Goal: Task Accomplishment & Management: Complete application form

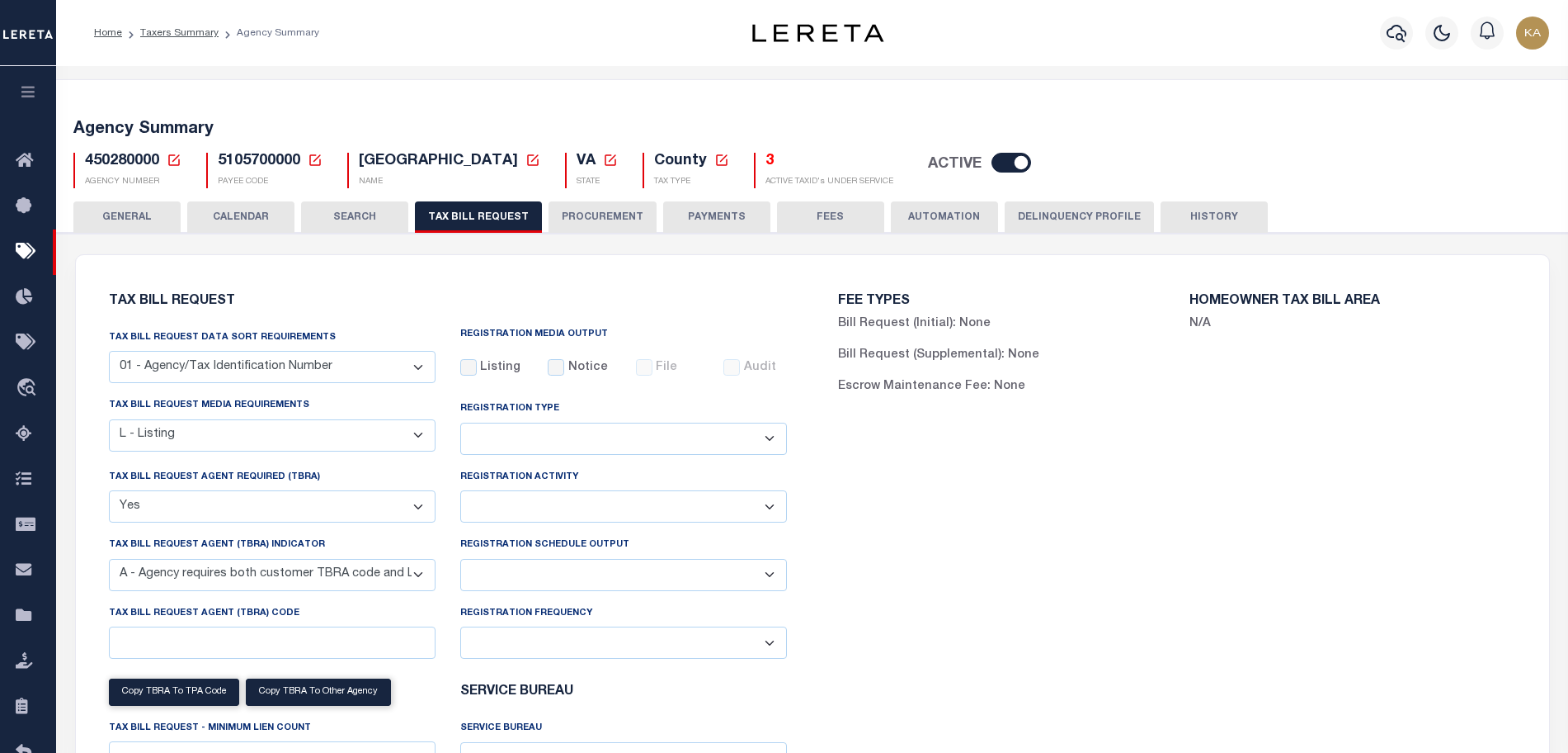
select select "20"
select select "true"
select select "9"
select select
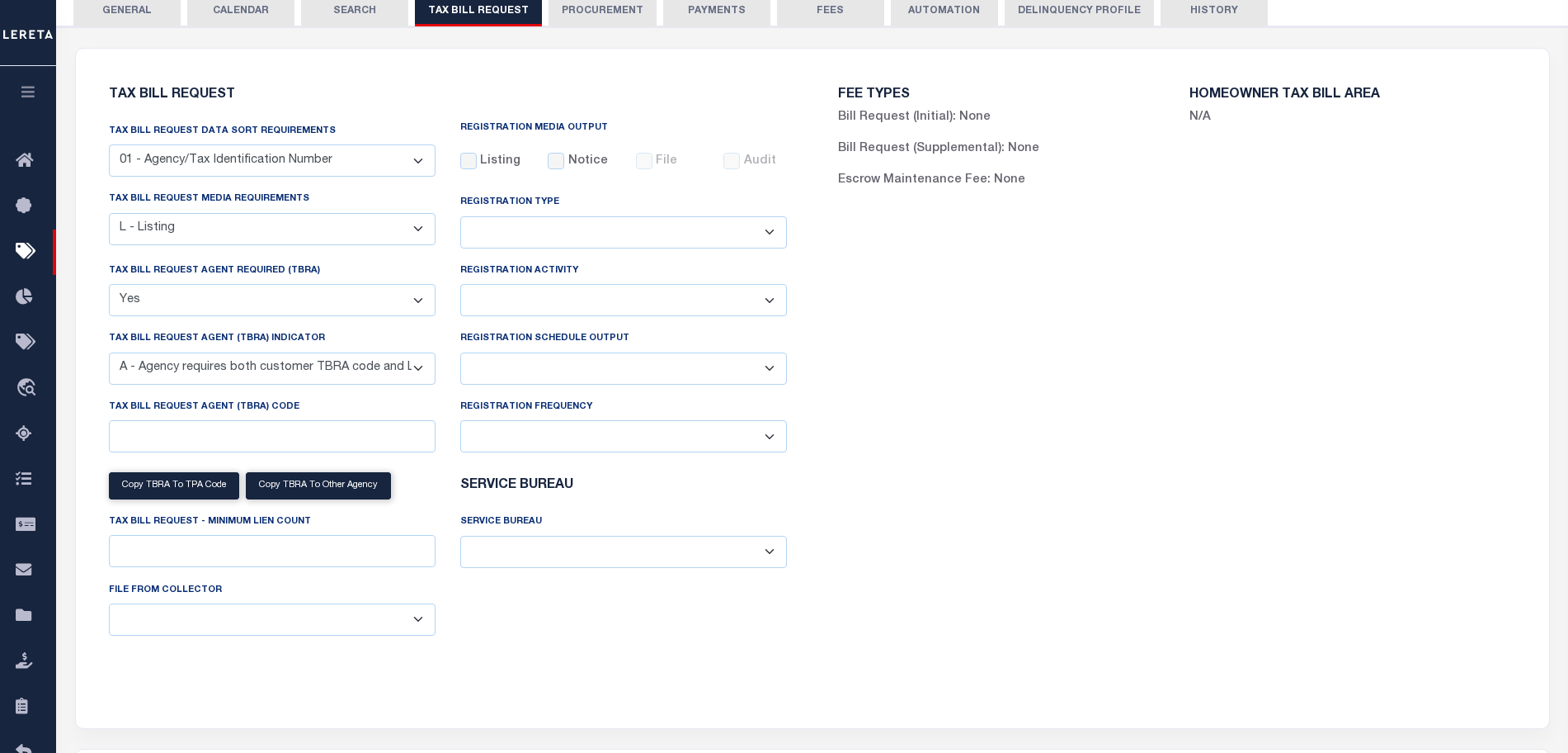
click at [250, 303] on select "Yes No" at bounding box center [271, 300] width 326 height 32
drag, startPoint x: 109, startPoint y: 414, endPoint x: 295, endPoint y: 405, distance: 186.2
click at [295, 405] on div "Tax Bill Request Agent (TBRA) Code" at bounding box center [271, 425] width 326 height 54
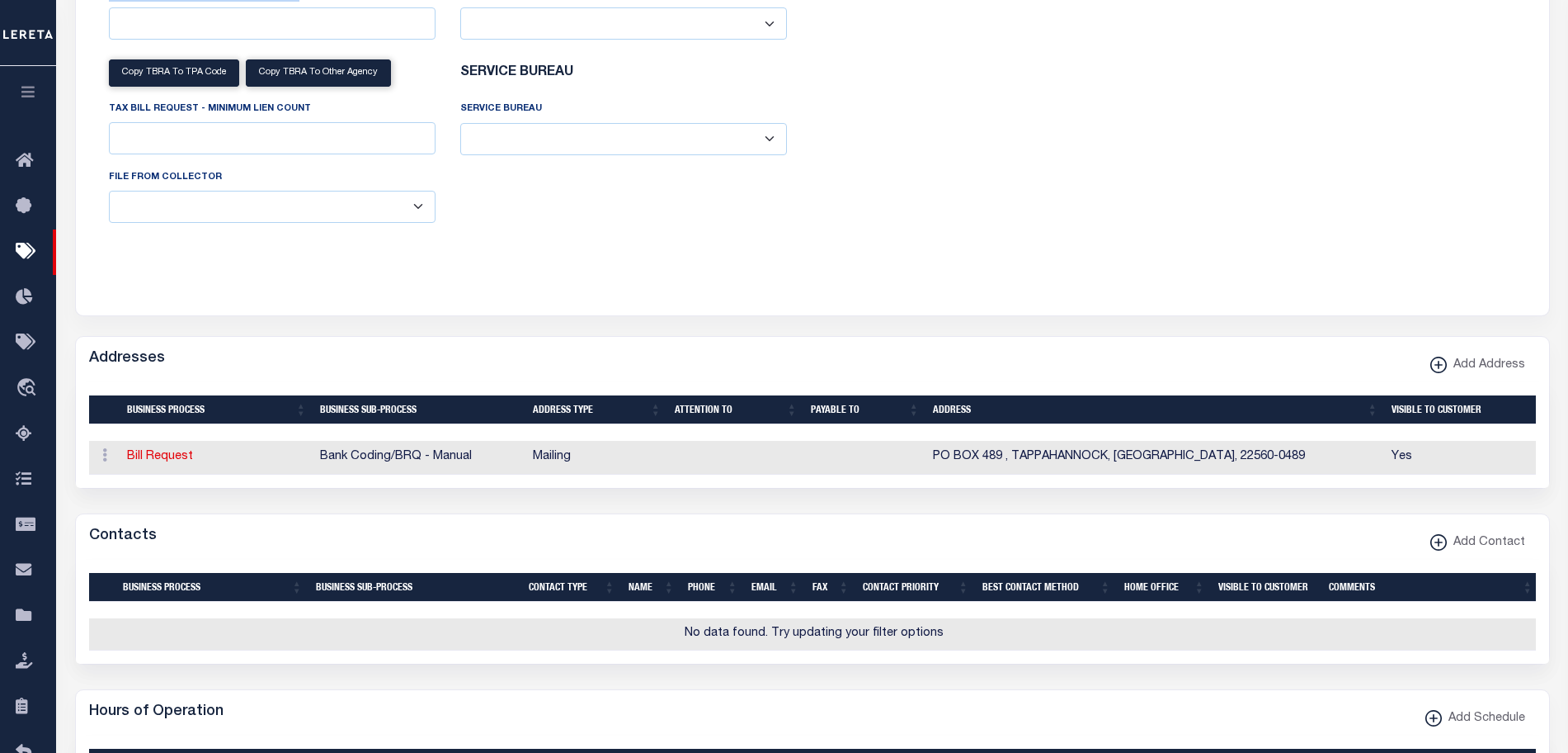
scroll to position [516, 0]
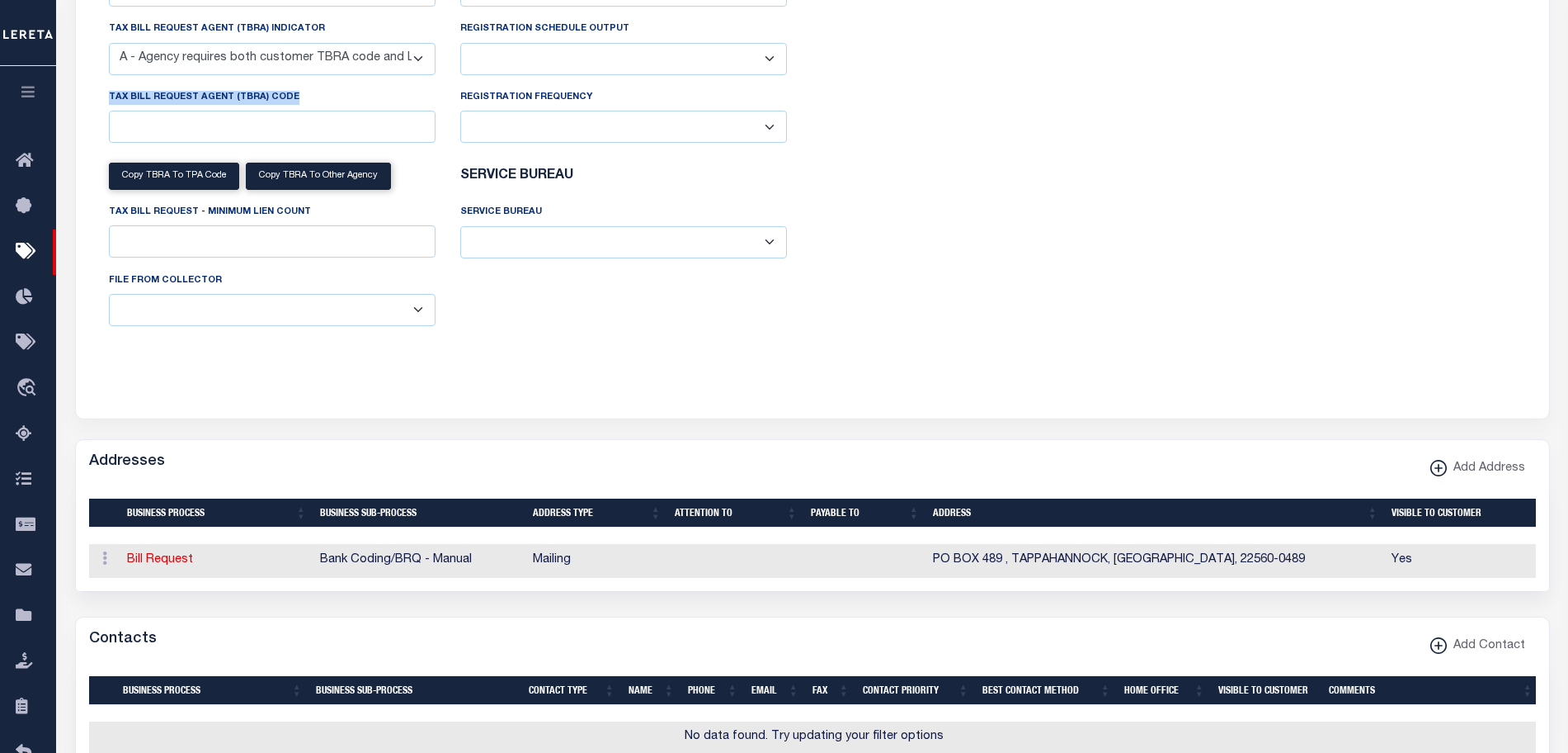
click at [242, 73] on select "A - Agency requires both customer TBRA code and LERETA TBRA code. B - Agency re…" at bounding box center [271, 59] width 326 height 32
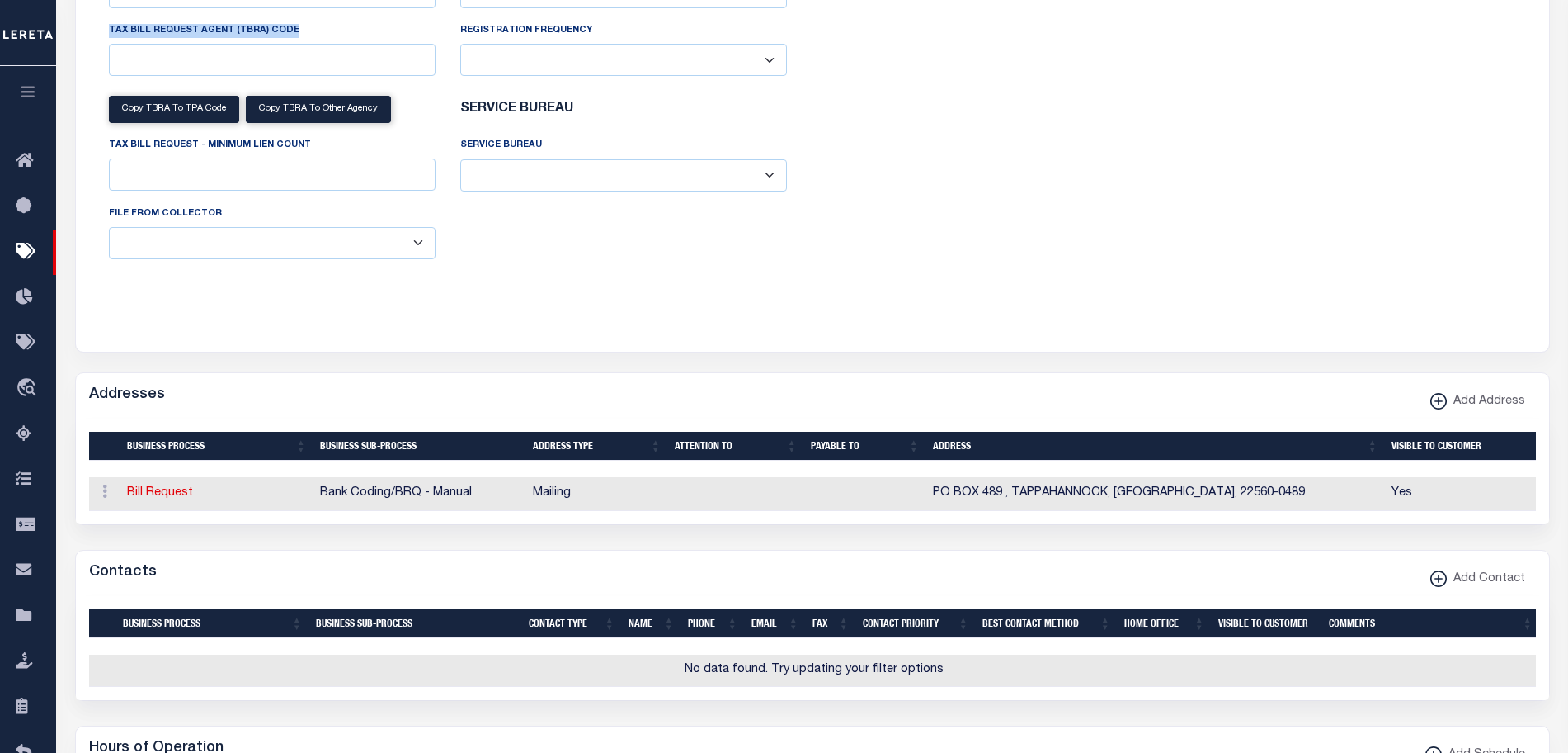
scroll to position [273, 0]
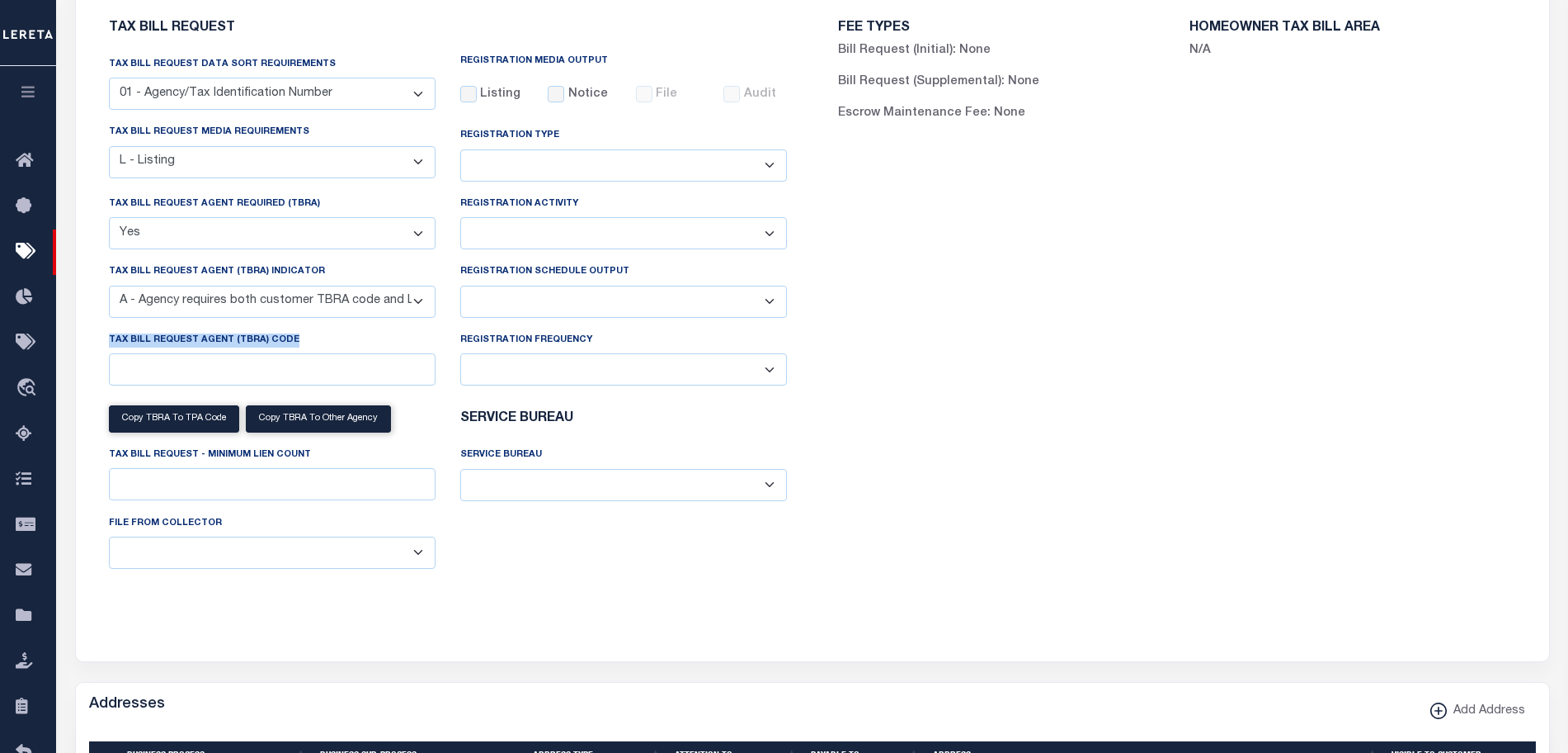
click at [211, 303] on select "A - Agency requires both customer TBRA code and LERETA TBRA code. B - Agency re…" at bounding box center [271, 301] width 326 height 32
click at [387, 310] on select "A - Agency requires both customer TBRA code and LERETA TBRA code. B - Agency re…" at bounding box center [271, 301] width 326 height 32
click at [295, 341] on div "Tax Bill Request Agent (TBRA) Code" at bounding box center [271, 358] width 326 height 54
drag, startPoint x: 299, startPoint y: 342, endPoint x: 95, endPoint y: 339, distance: 204.0
click at [96, 339] on div "Tax Bill Request Tax Bill Request Data Sort Requirements 01 - Agency/Tax Identi…" at bounding box center [448, 311] width 704 height 619
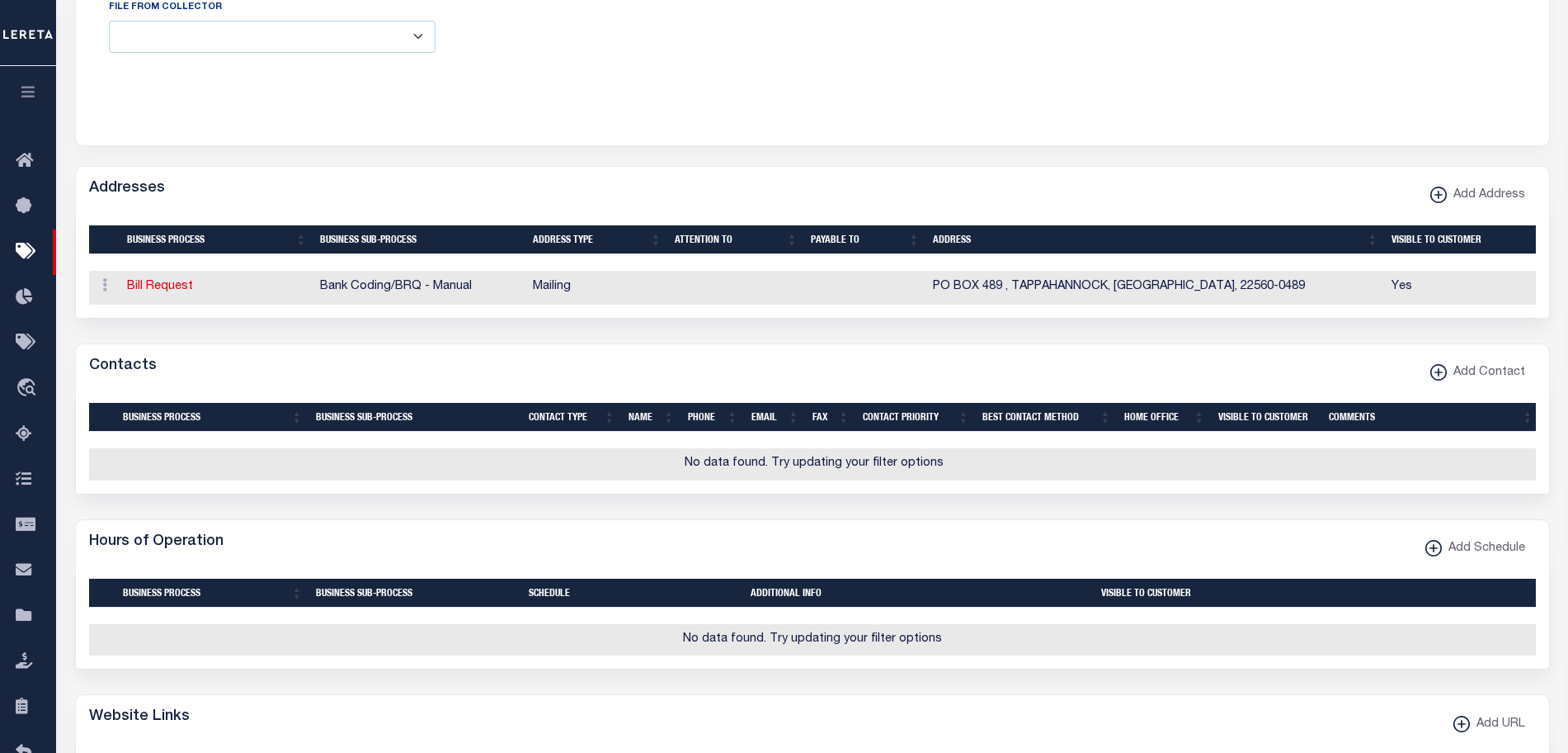
scroll to position [376, 0]
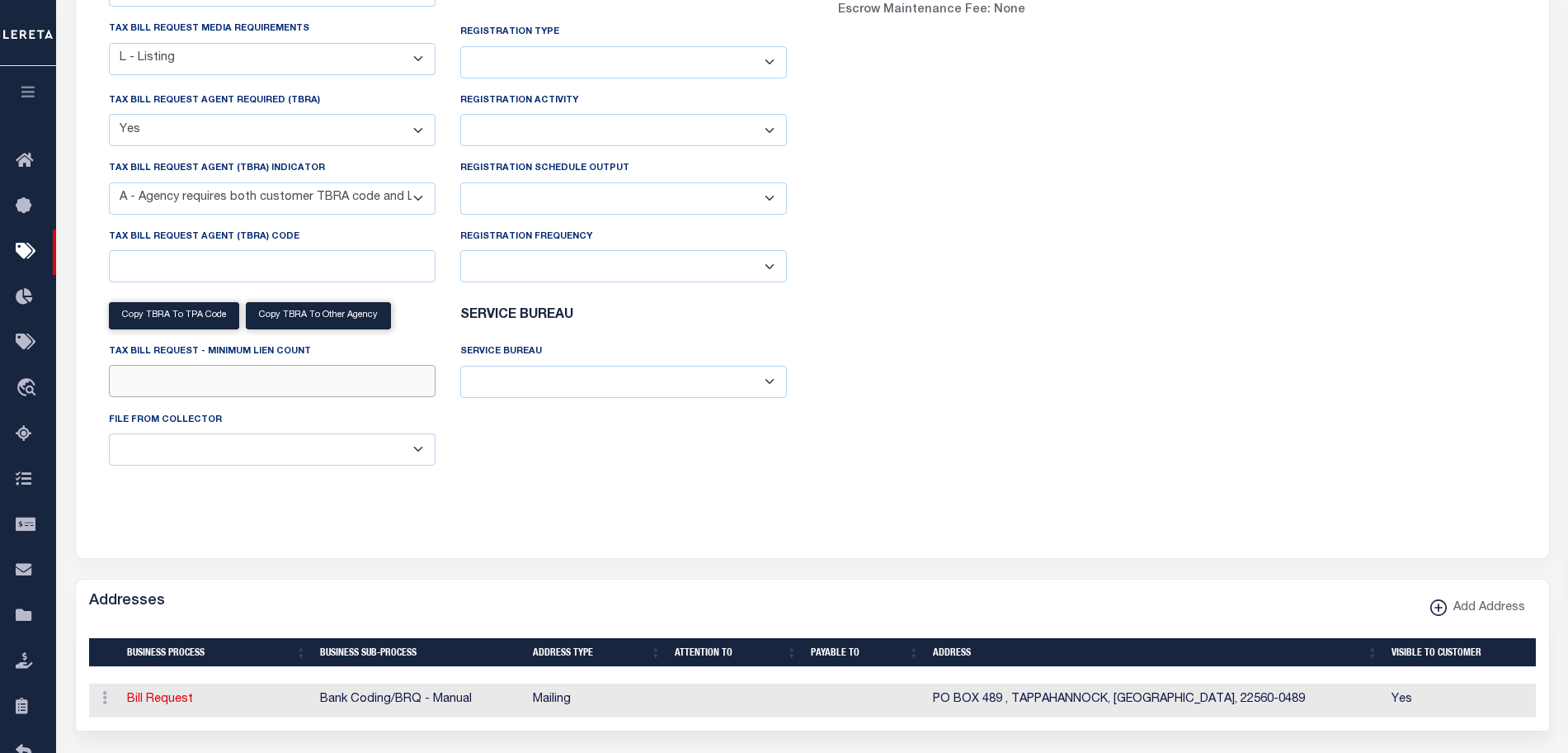
click at [215, 378] on input "Tax Bill Request - Minimum Lien Count" at bounding box center [271, 380] width 326 height 32
drag, startPoint x: 109, startPoint y: 357, endPoint x: 326, endPoint y: 353, distance: 217.0
click at [326, 353] on div "Copy TBRA to TPA Code Copy TBRA To Other Agency Tax Bill Request - Minimum Lien…" at bounding box center [272, 352] width 351 height 115
click at [484, 501] on div "Tax Bill Request Tax Bill Request Data Sort Requirements 01 - Agency/Tax Identi…" at bounding box center [448, 208] width 704 height 619
drag, startPoint x: 323, startPoint y: 359, endPoint x: 109, endPoint y: 358, distance: 214.0
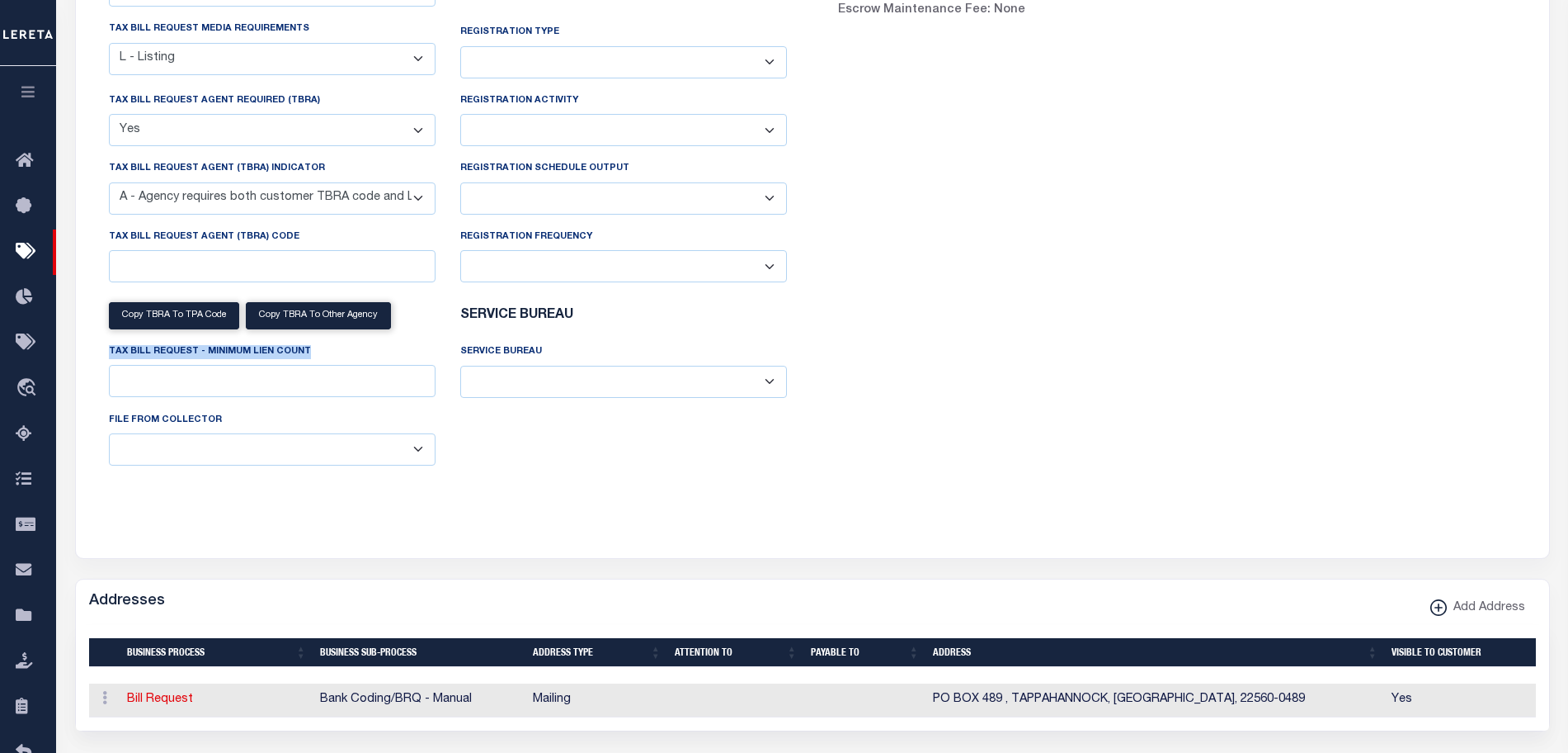
click at [109, 358] on div "Tax Bill Request - Minimum Lien Count" at bounding box center [271, 370] width 326 height 54
click at [737, 524] on div "Tax Bill Request Tax Bill Request Data Sort Requirements 01 - Agency/Tax Identi…" at bounding box center [813, 218] width 1459 height 639
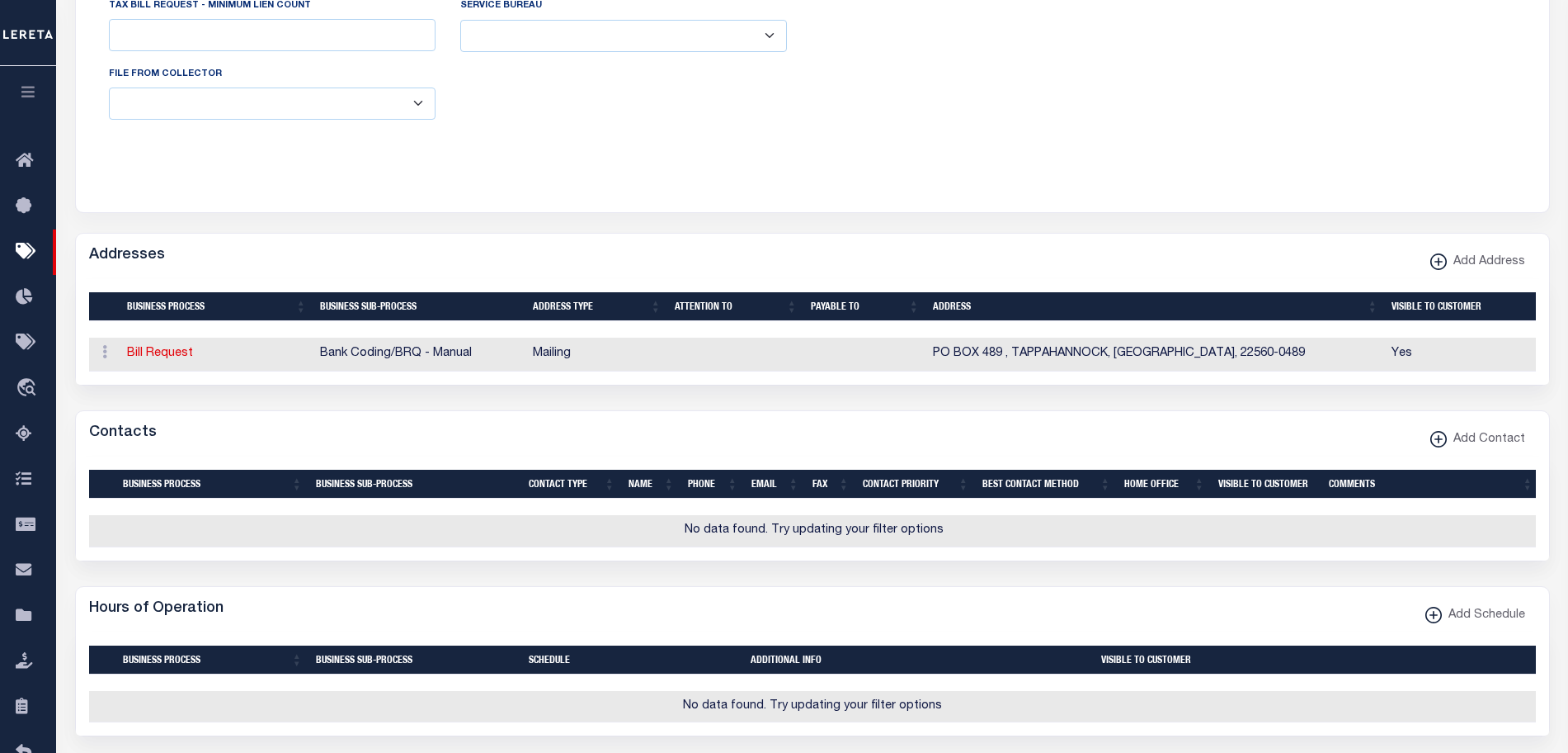
scroll to position [309, 0]
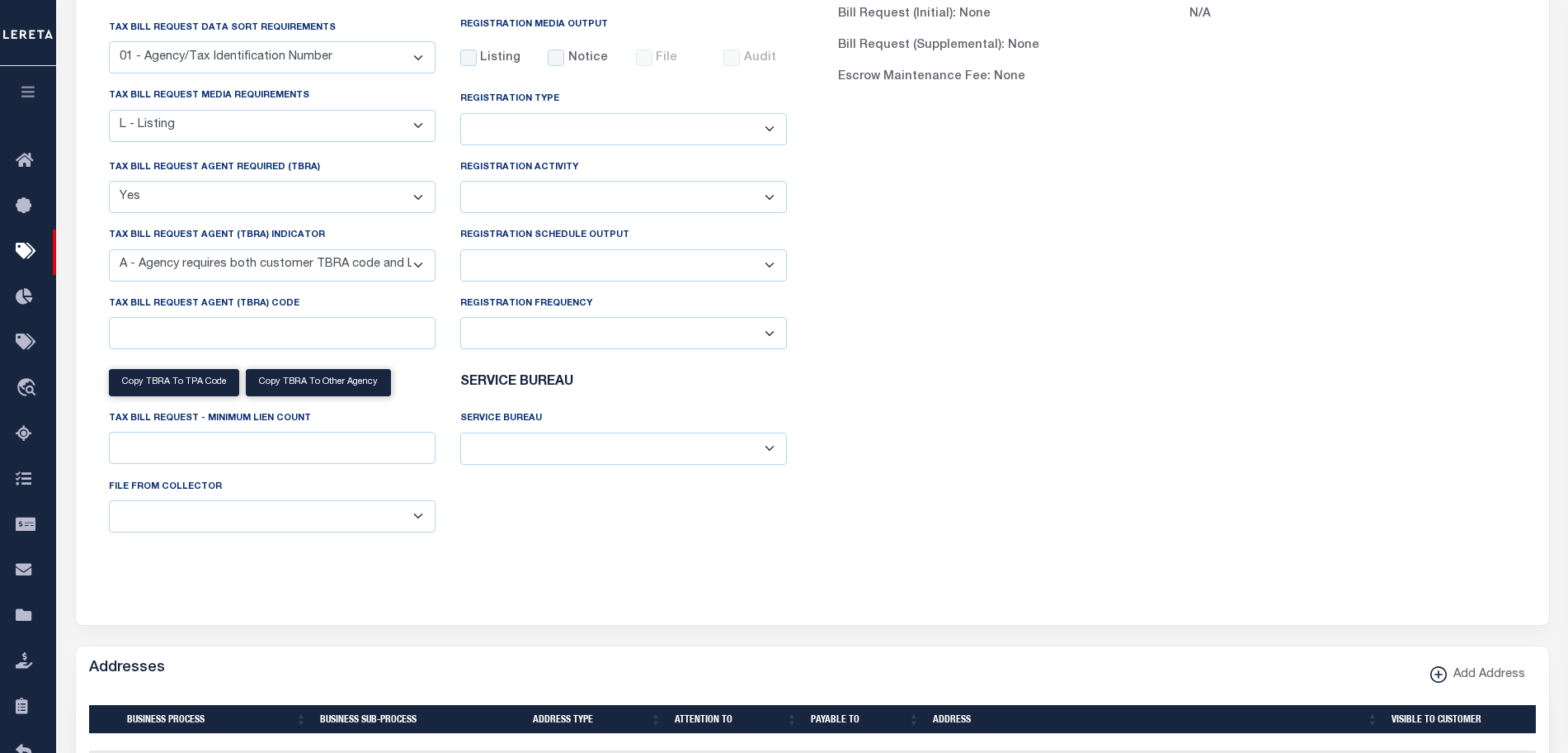
click at [412, 269] on select "A - Agency requires both customer TBRA code and LERETA TBRA code. B - Agency re…" at bounding box center [271, 264] width 326 height 32
click at [1050, 231] on div "FEE TYPES Bill Request (Initial): None Bill Request (Supplemental): None Escrow…" at bounding box center [1177, 275] width 729 height 619
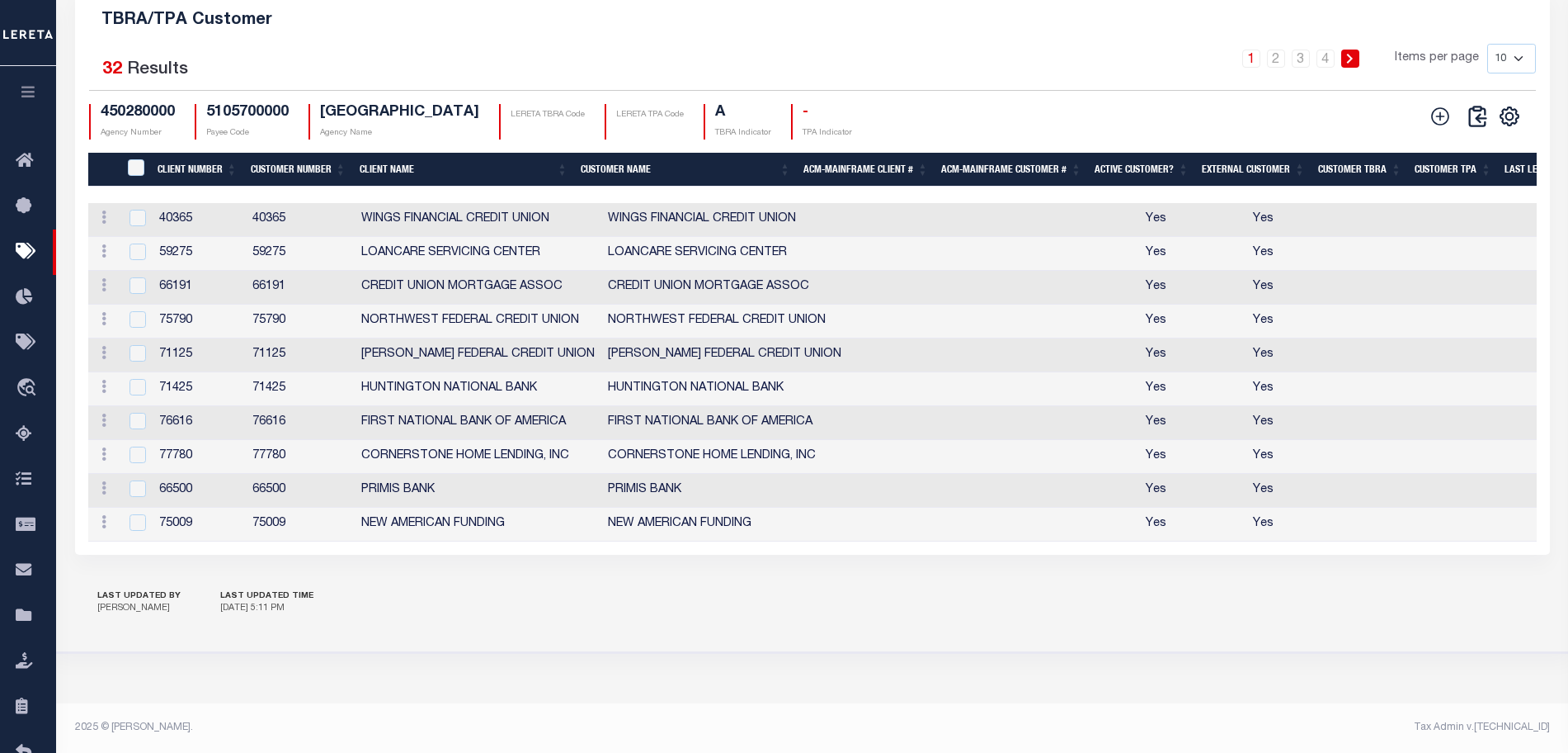
scroll to position [1820, 0]
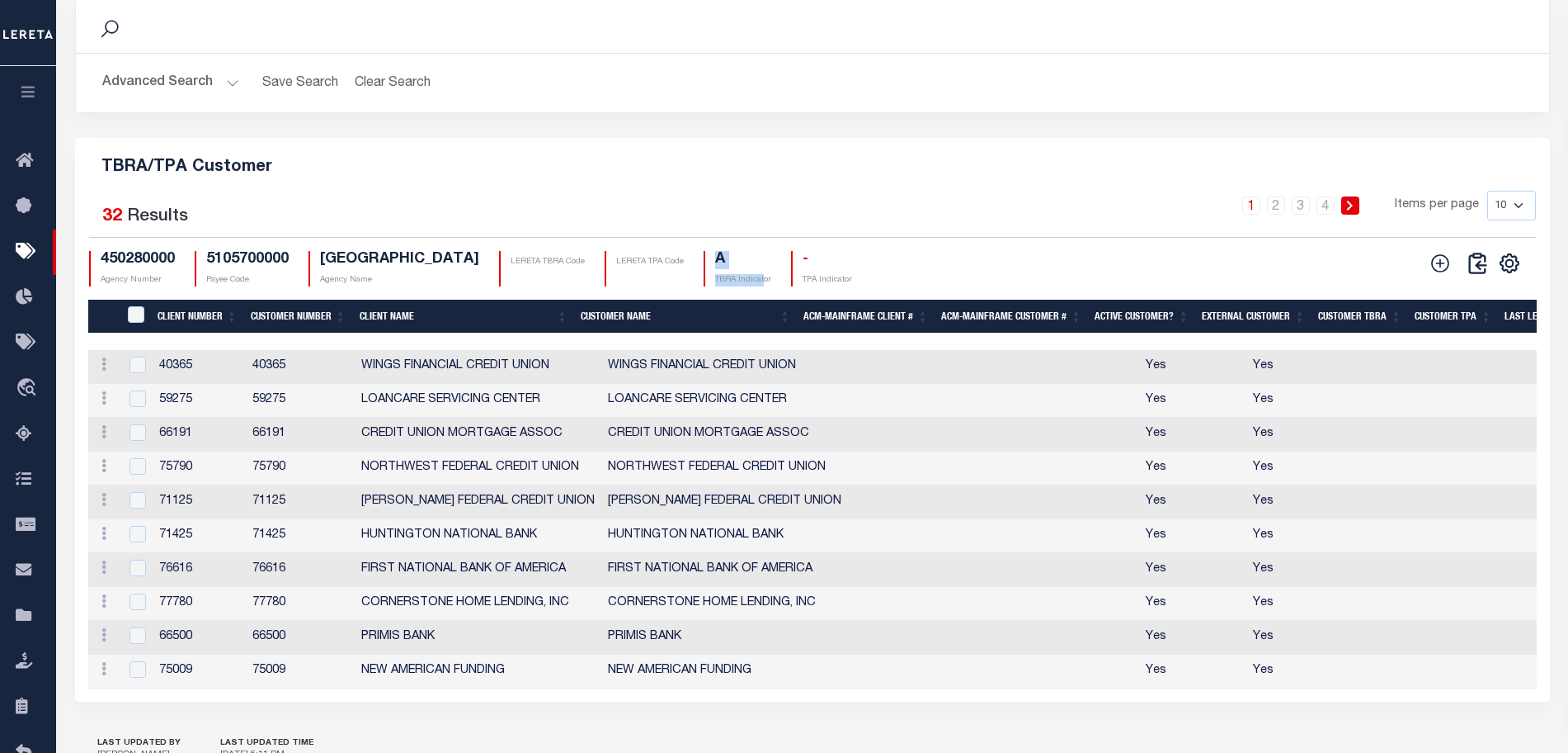
drag, startPoint x: 677, startPoint y: 310, endPoint x: 726, endPoint y: 332, distance: 53.7
click at [726, 286] on div "A TBRA Indicator" at bounding box center [737, 268] width 68 height 35
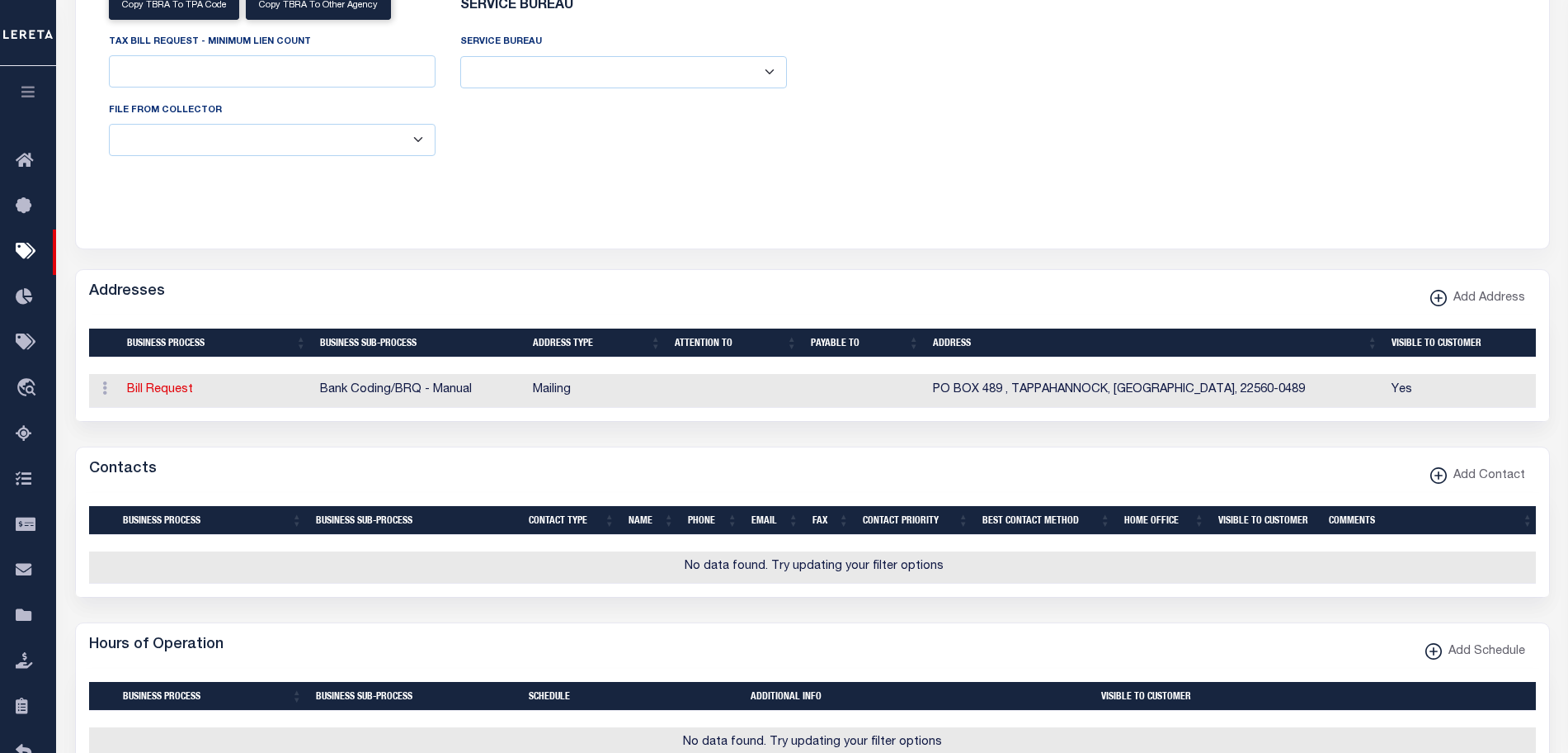
scroll to position [376, 0]
